Goal: Task Accomplishment & Management: Manage account settings

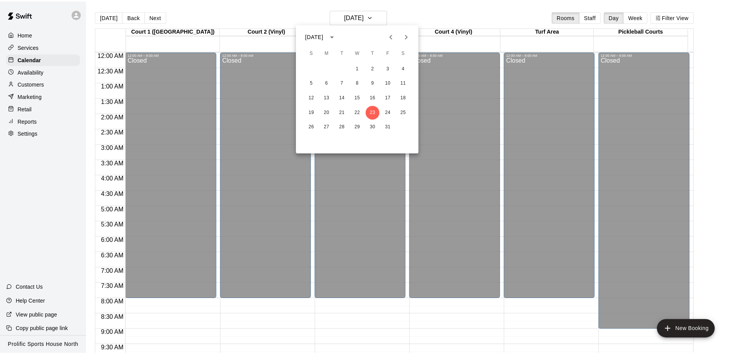
scroll to position [407, 0]
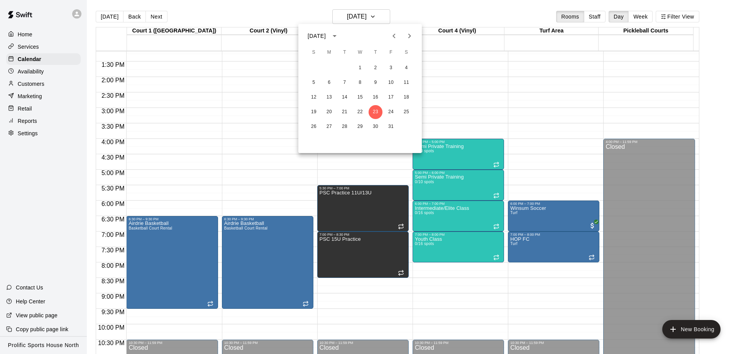
click at [36, 80] on div at bounding box center [370, 177] width 741 height 354
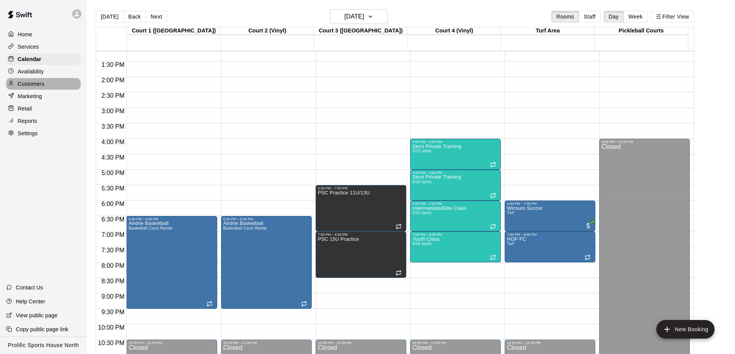
click at [47, 81] on div "Customers" at bounding box center [43, 84] width 74 height 12
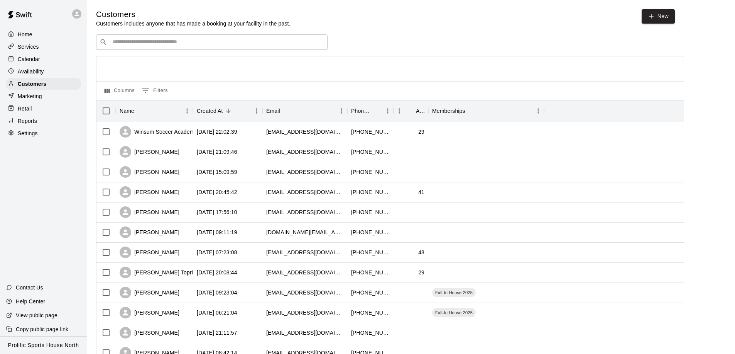
click at [164, 37] on div "​ ​" at bounding box center [212, 41] width 232 height 15
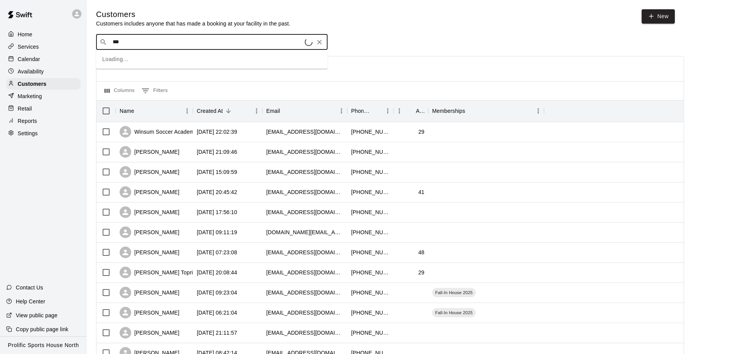
type input "****"
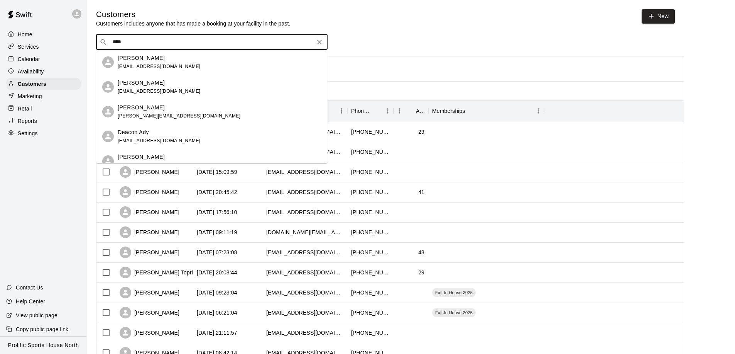
click at [145, 64] on span "[EMAIL_ADDRESS][DOMAIN_NAME]" at bounding box center [159, 66] width 83 height 5
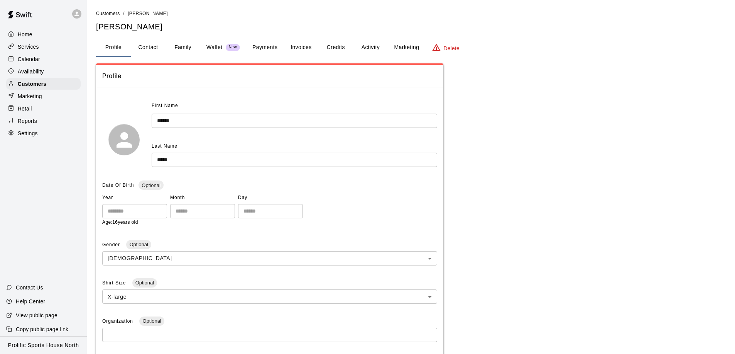
click at [371, 48] on button "Activity" at bounding box center [370, 47] width 35 height 19
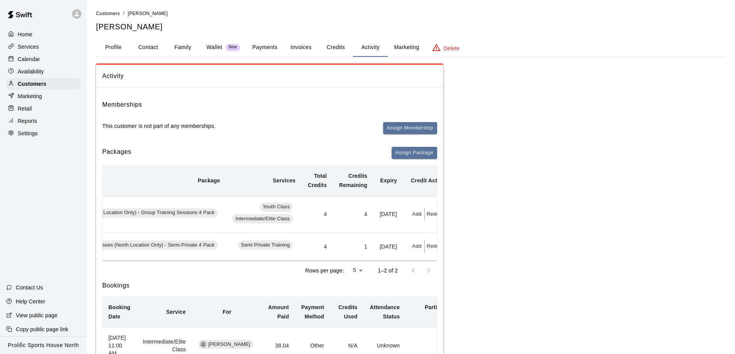
scroll to position [0, 129]
